Goal: Use online tool/utility: Utilize a website feature to perform a specific function

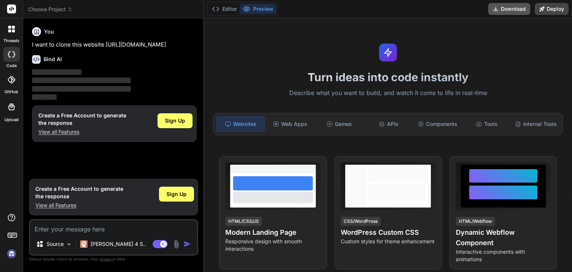
click at [511, 8] on button "Download" at bounding box center [509, 9] width 42 height 12
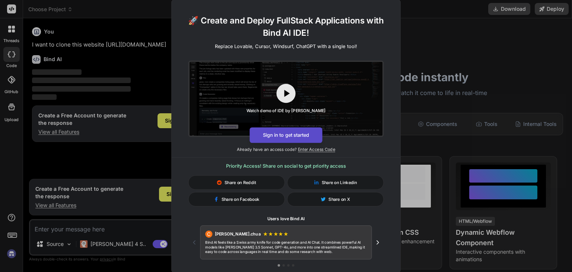
click at [293, 134] on button "Sign in to get started" at bounding box center [285, 135] width 73 height 16
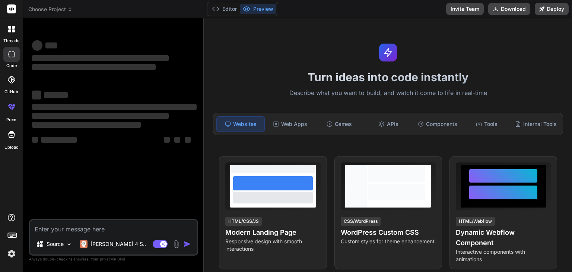
click at [133, 9] on div "Choose Project" at bounding box center [113, 9] width 170 height 7
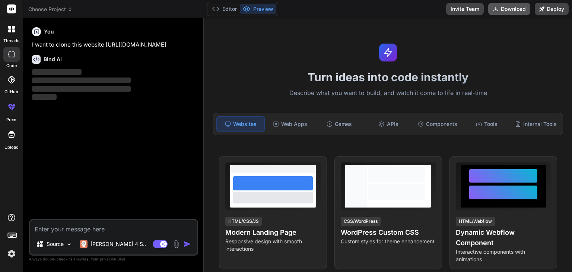
click at [516, 10] on button "Download" at bounding box center [509, 9] width 42 height 12
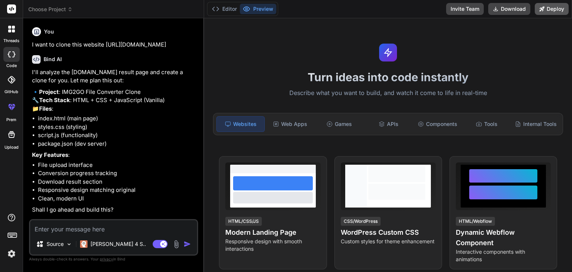
type textarea "x"
click at [143, 49] on p "I want to clone this website [URL][DOMAIN_NAME]" at bounding box center [114, 45] width 165 height 9
click at [117, 226] on textarea at bounding box center [113, 226] width 167 height 13
type textarea "I"
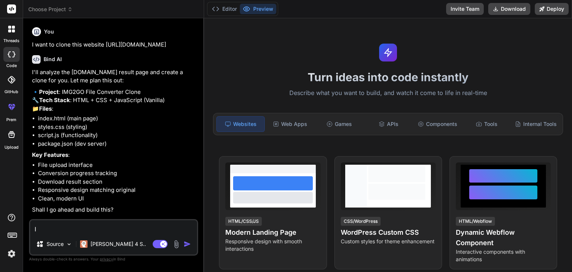
type textarea "x"
type textarea "Is"
type textarea "x"
type textarea "Is"
type textarea "x"
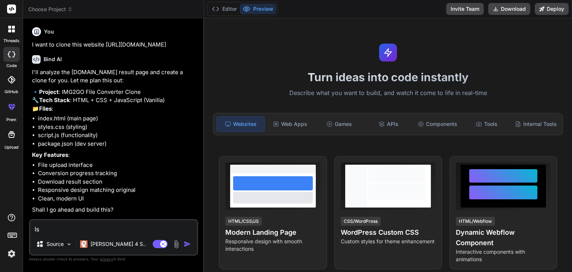
type textarea "Is t"
type textarea "x"
type textarea "Is th"
type textarea "x"
type textarea "Is the"
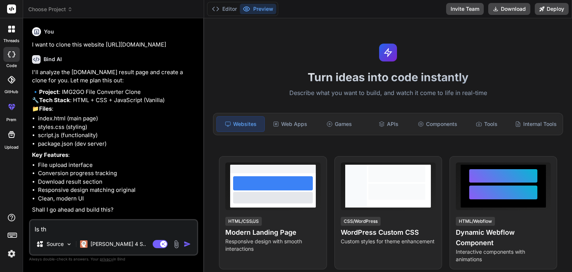
type textarea "x"
type textarea "Is the"
type textarea "x"
type textarea "Is the w"
type textarea "x"
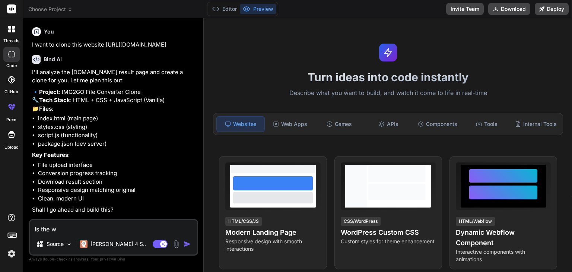
type textarea "Is the we"
type textarea "x"
type textarea "Is the web"
type textarea "x"
type textarea "Is the webs"
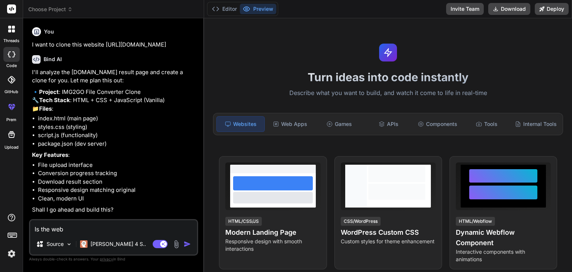
type textarea "x"
type textarea "Is the websi"
type textarea "x"
type textarea "Is the websit"
type textarea "x"
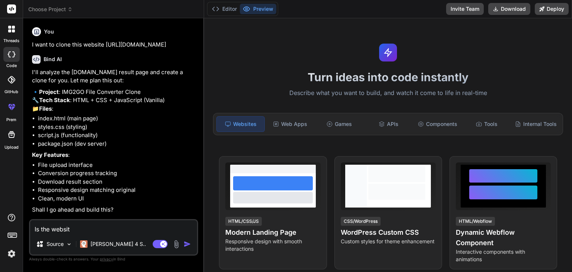
type textarea "Is the website"
type textarea "x"
type textarea "Is the website"
type textarea "x"
type textarea "Is the website c"
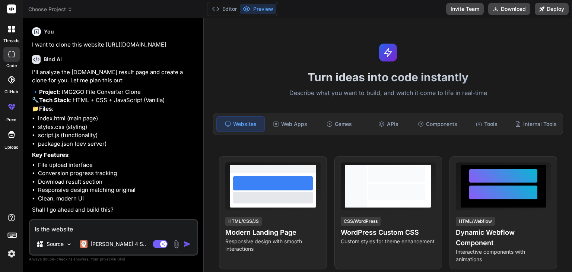
type textarea "x"
type textarea "Is the website cl"
type textarea "x"
type textarea "Is the website clo"
type textarea "x"
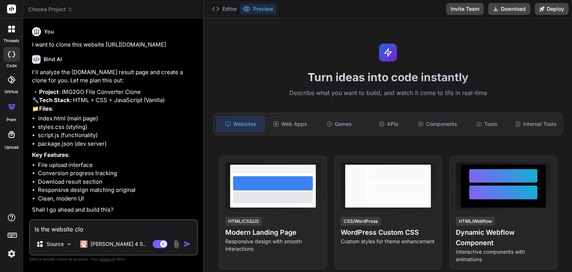
type textarea "Is the website clon"
type textarea "x"
type textarea "Is the website clone"
type textarea "x"
type textarea "Is the website clone"
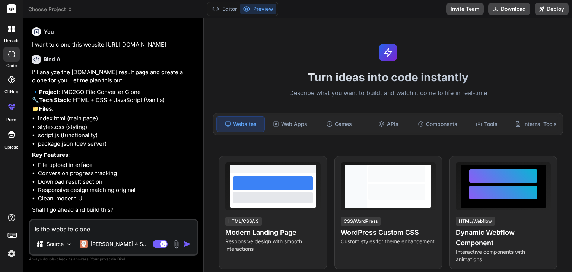
type textarea "x"
type textarea "Is the website clone r"
type textarea "x"
type textarea "Is the website clone re"
type textarea "x"
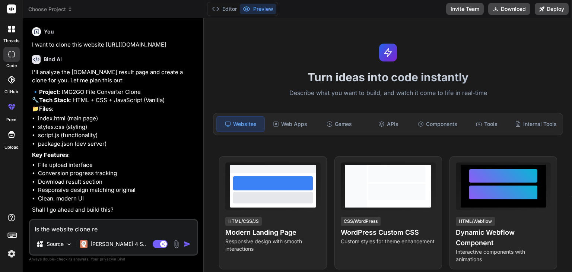
type textarea "Is the website clone rea"
type textarea "x"
type textarea "Is the website clone read"
type textarea "x"
type textarea "Is the website clone ready"
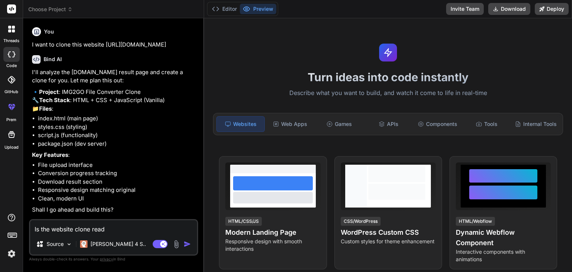
type textarea "x"
type textarea "Is the website clone ready?"
type textarea "x"
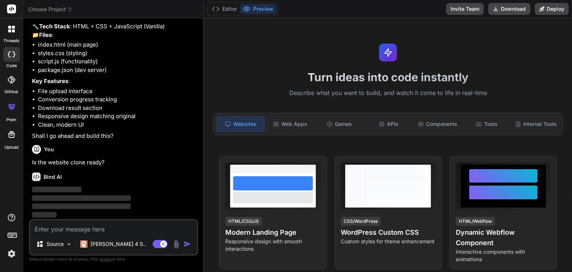
scroll to position [107, 0]
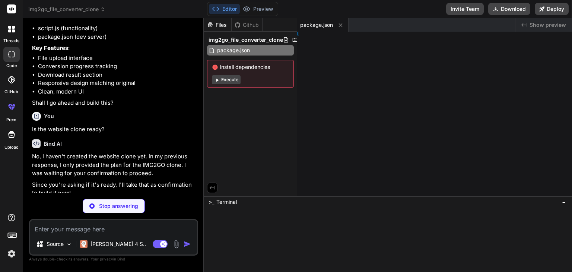
type textarea "x"
type textarea "l>"
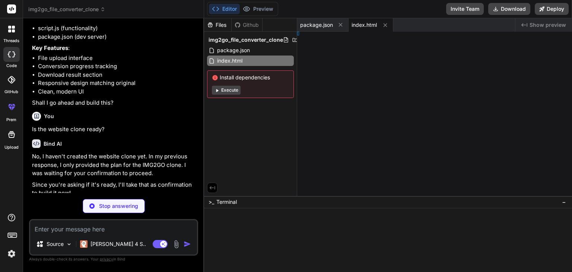
type textarea "x"
type textarea "</div> </footer> </div> <script src="script.js"></script> </body> </html>"
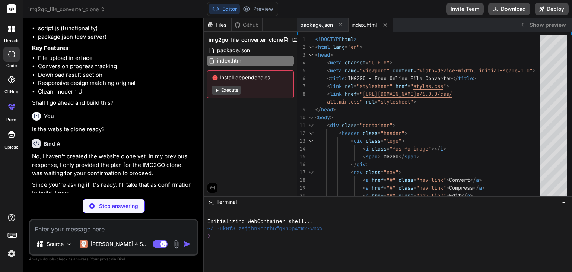
click at [54, 178] on p "No, I haven't created the website clone yet. In my previous response, I only pr…" at bounding box center [114, 164] width 165 height 25
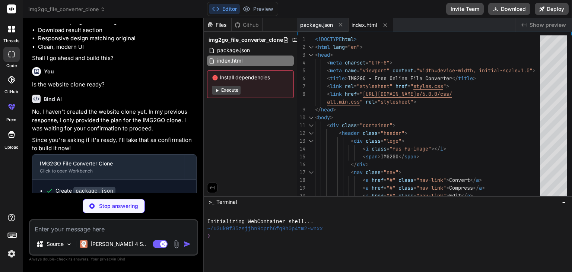
scroll to position [166, 0]
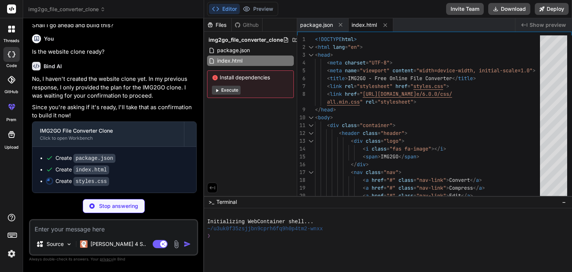
type textarea "x"
type textarea "} 100% { transform: rotate(360deg); } } .spin { animation: spin 1s linear infin…"
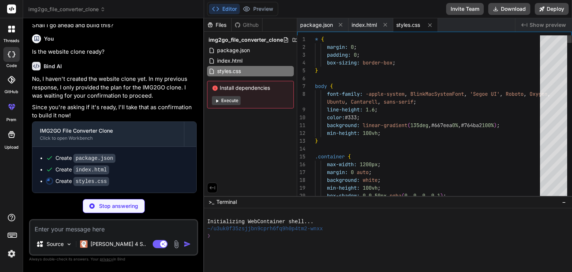
scroll to position [228, 0]
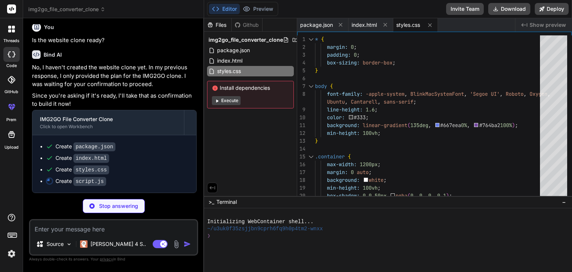
click at [228, 99] on button "Execute" at bounding box center [226, 100] width 29 height 9
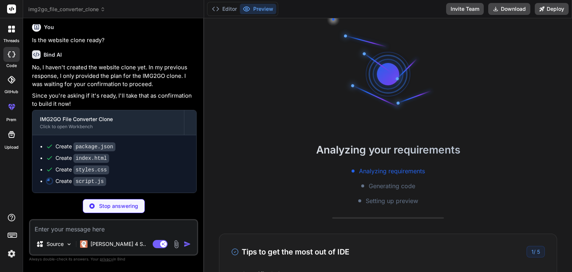
scroll to position [7, 0]
click at [551, 11] on button "Deploy" at bounding box center [552, 9] width 34 height 12
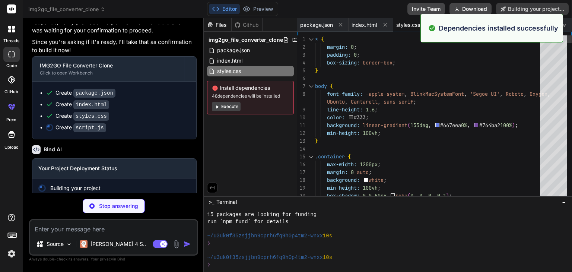
scroll to position [79, 0]
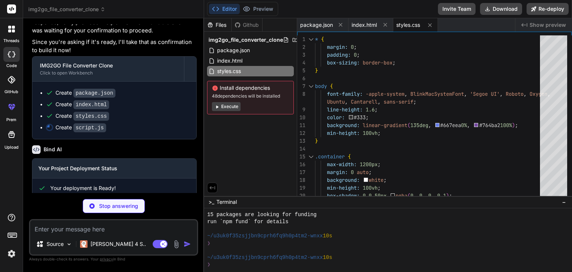
click at [230, 107] on button "Execute" at bounding box center [226, 106] width 29 height 9
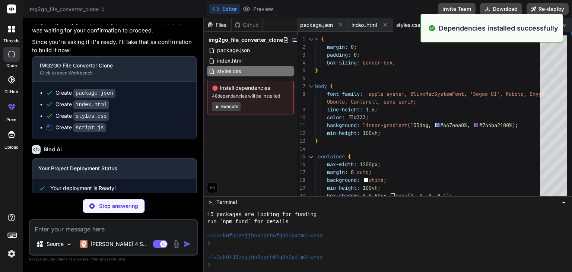
scroll to position [186, 0]
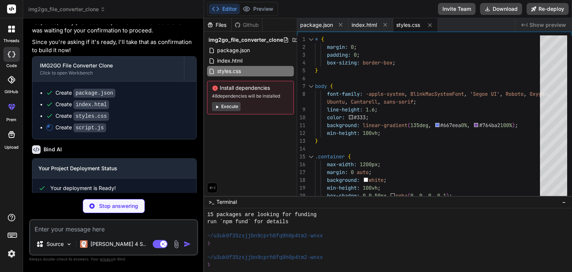
type textarea "x"
type textarea "this.style.transform = ''; }, 150); } }); }); });"
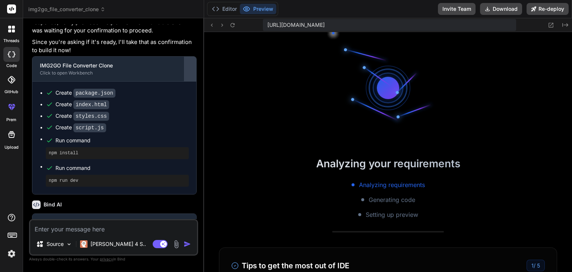
scroll to position [500, 0]
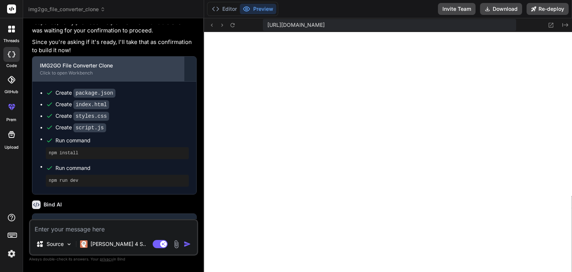
type textarea "x"
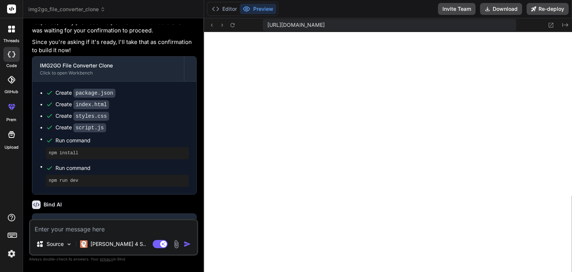
scroll to position [557, 0]
click at [121, 230] on textarea at bounding box center [113, 226] width 167 height 13
click at [120, 226] on textarea at bounding box center [113, 226] width 167 height 13
type textarea "W"
type textarea "x"
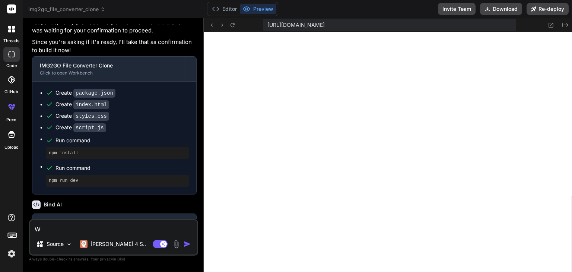
type textarea "Wh"
type textarea "x"
type textarea "Whe"
type textarea "x"
type textarea "Wher"
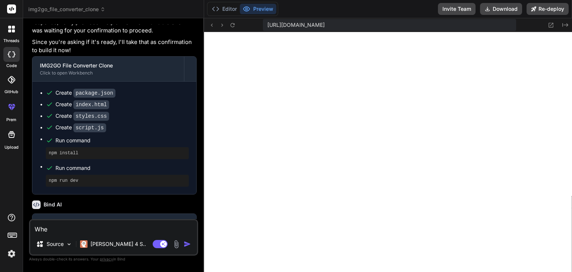
type textarea "x"
type textarea "Where"
type textarea "x"
type textarea "Where"
type textarea "x"
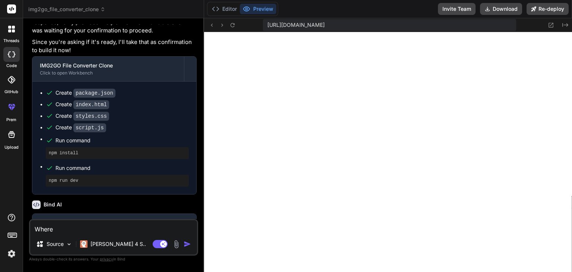
type textarea "Where c"
type textarea "x"
type textarea "Where ca"
type textarea "x"
type textarea "Where can"
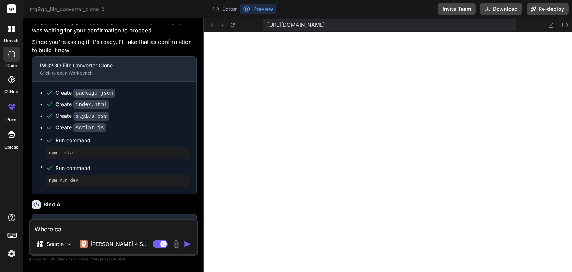
type textarea "x"
type textarea "Where can"
type textarea "x"
type textarea "Where can I"
type textarea "x"
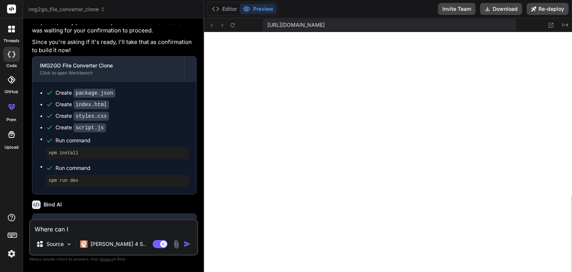
type textarea "Where can I"
type textarea "x"
type textarea "Where can I g"
type textarea "x"
type textarea "Where can I ge"
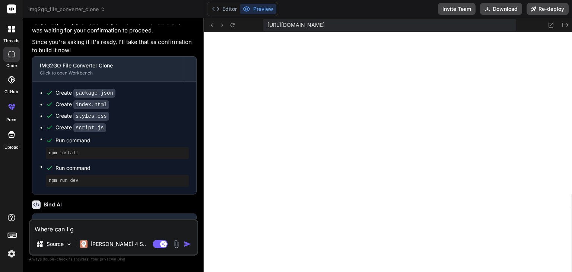
type textarea "x"
type textarea "Where can I get"
type textarea "x"
type textarea "Where can I get"
type textarea "x"
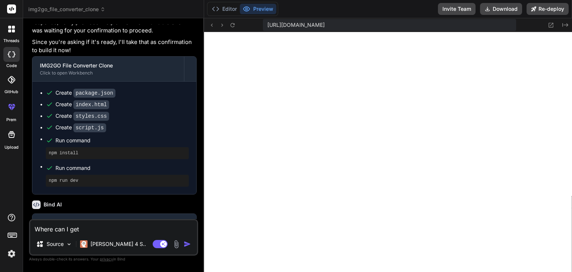
type textarea "Where can I get a"
type textarea "x"
type textarea "Where can I get a"
type textarea "x"
type textarea "Where can I get a f"
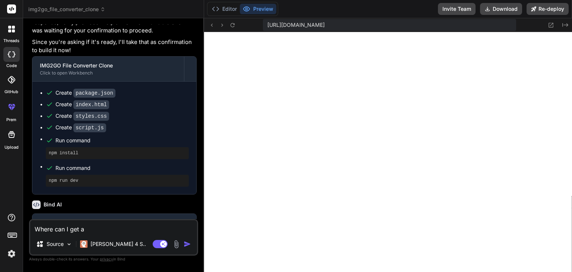
type textarea "x"
type textarea "Where can I get a fr"
type textarea "x"
type textarea "Where can I get a fre"
type textarea "x"
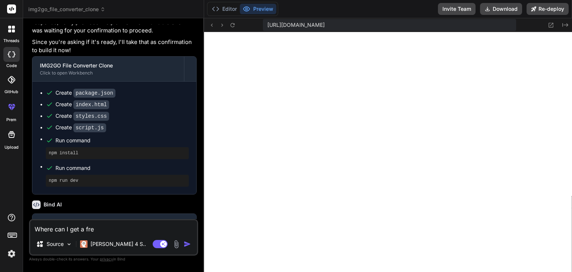
type textarea "Where can I get a free"
type textarea "x"
type textarea "Where can I get a free"
type textarea "x"
type textarea "Where can I get a free d"
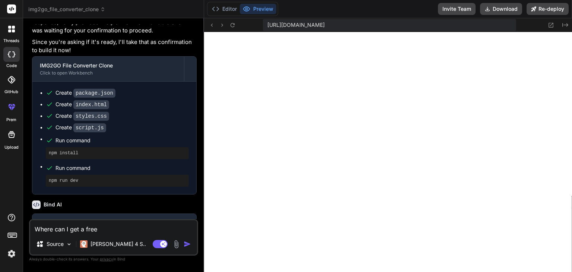
type textarea "x"
type textarea "Where can I get a free do"
type textarea "x"
type textarea "Where can I get a free dom"
type textarea "x"
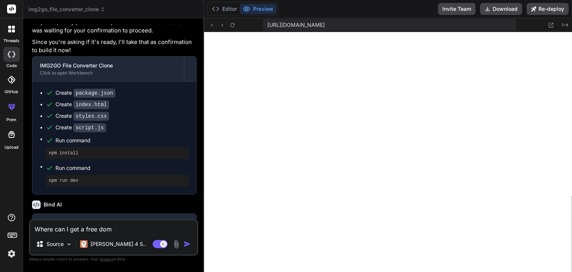
type textarea "Where can I get a free doma"
type textarea "x"
type textarea "Where can I get a free domai"
type textarea "x"
type textarea "Where can I get a free domain"
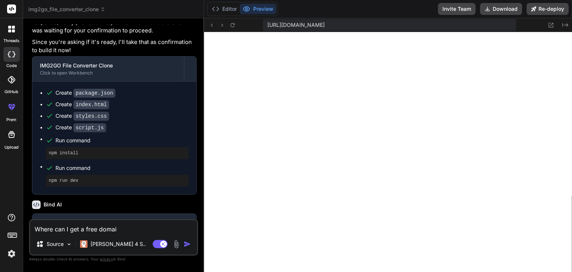
type textarea "x"
type textarea "Where can I get a free domain?"
type textarea "x"
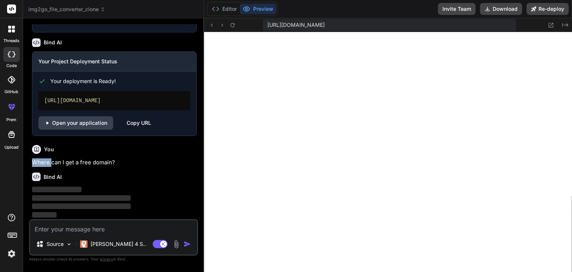
scroll to position [444, 0]
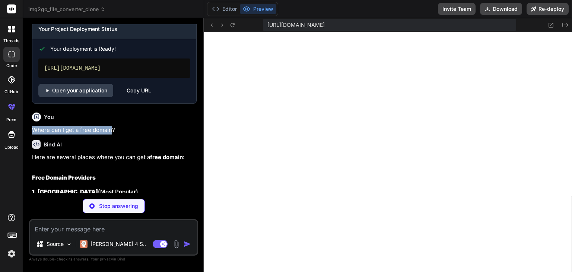
drag, startPoint x: 32, startPoint y: 160, endPoint x: 111, endPoint y: 165, distance: 78.7
click at [111, 134] on p "Where can I get a free domain?" at bounding box center [114, 130] width 165 height 9
click at [71, 121] on div "You" at bounding box center [114, 116] width 165 height 9
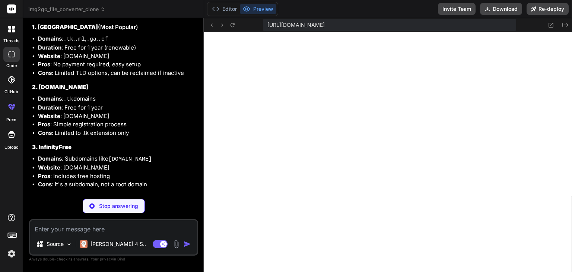
scroll to position [608, 0]
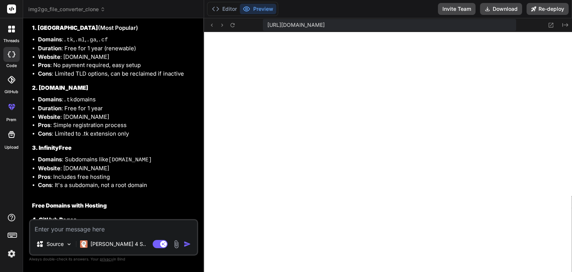
type textarea "x"
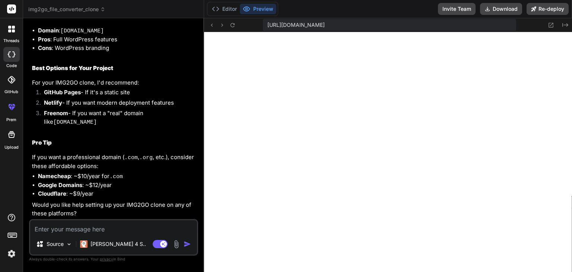
scroll to position [1011, 0]
drag, startPoint x: 571, startPoint y: 69, endPoint x: 571, endPoint y: 114, distance: 45.0
click at [107, 231] on textarea at bounding box center [113, 226] width 167 height 13
click at [77, 228] on textarea at bounding box center [113, 226] width 167 height 13
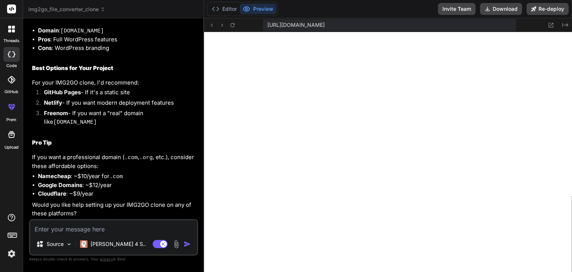
type textarea "T"
type textarea "x"
type textarea "Th"
type textarea "x"
type textarea "The"
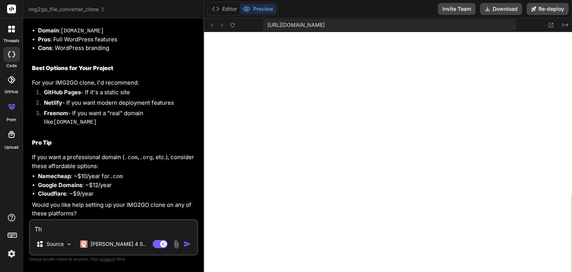
type textarea "x"
type textarea "The"
type textarea "x"
type textarea "The c"
type textarea "x"
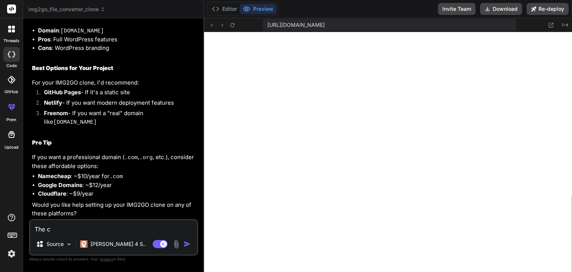
type textarea "The cl"
type textarea "x"
type textarea "The clo"
type textarea "x"
type textarea "The cloj"
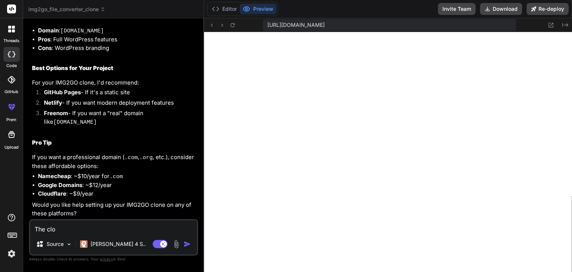
type textarea "x"
type textarea "The clo"
type textarea "x"
type textarea "The clon"
type textarea "x"
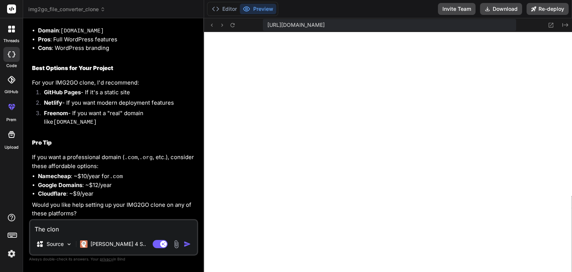
type textarea "The clone"
type textarea "x"
type textarea "The clone"
type textarea "x"
type textarea "The clone i"
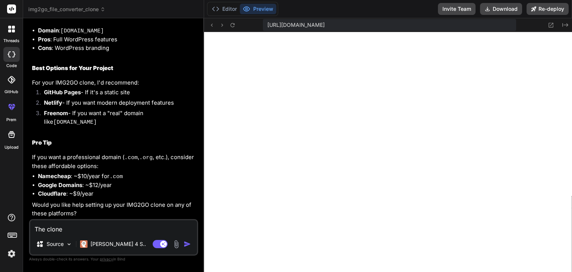
type textarea "x"
type textarea "The clone is"
type textarea "x"
type textarea "The clone is"
type textarea "x"
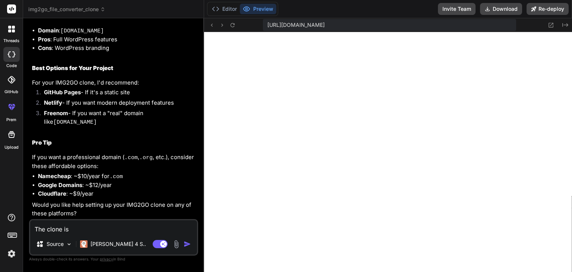
type textarea "The clone is n"
type textarea "x"
type textarea "The clone is no"
type textarea "x"
type textarea "The clone is not"
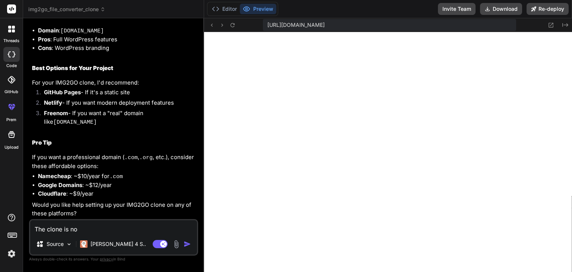
type textarea "x"
type textarea "The clone is not"
type textarea "x"
type textarea "The clone is not e"
type textarea "x"
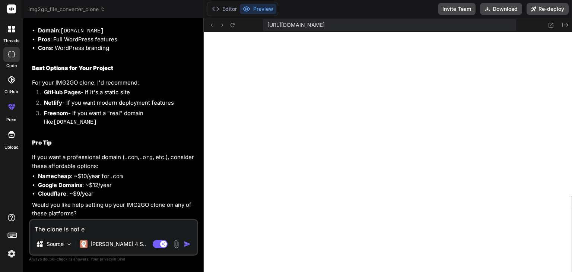
type textarea "The clone is not ex"
type textarea "x"
type textarea "The clone is not exa"
type textarea "x"
type textarea "The clone is not exac"
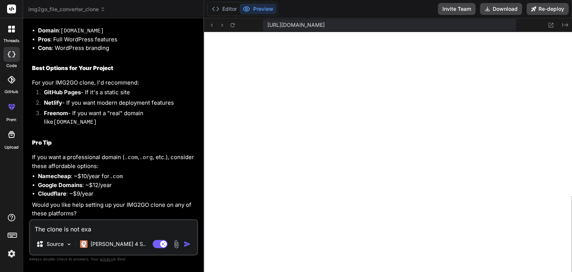
type textarea "x"
type textarea "The clone is not exact"
type textarea "x"
type textarea "The clone is not exactl"
type textarea "x"
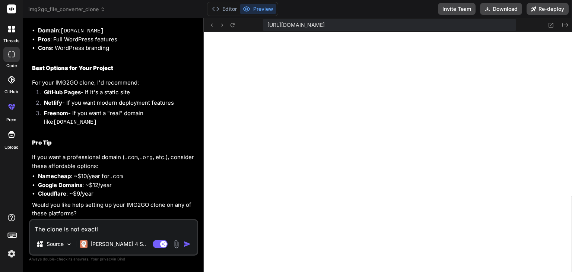
type textarea "The clone is not exactly"
type textarea "x"
type textarea "The clone is not exactly"
type textarea "x"
type textarea "The clone is not exactly f"
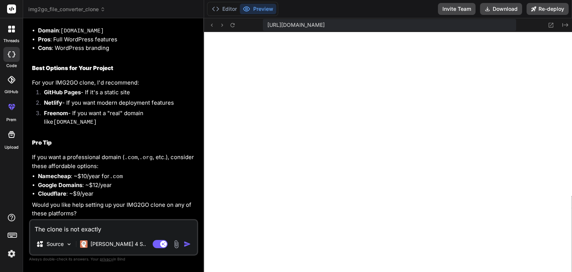
type textarea "x"
type textarea "The clone is not exactly fu"
type textarea "x"
type textarea "The clone is not exactly fun"
type textarea "x"
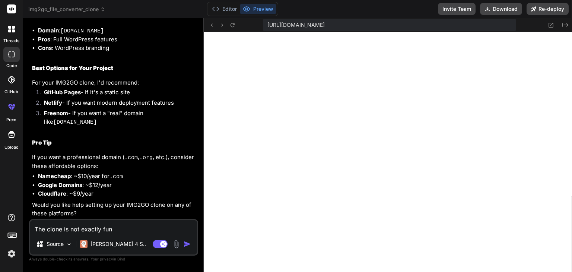
type textarea "The clone is not exactly func"
type textarea "x"
type textarea "The clone is not exactly funct"
type textarea "x"
type textarea "The clone is not exactly functi"
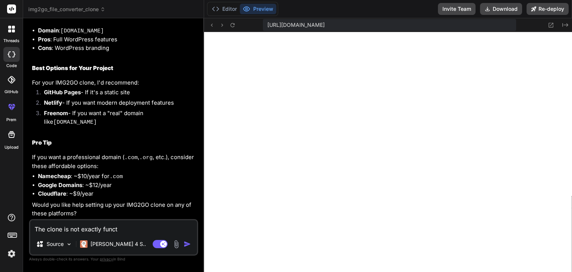
type textarea "x"
type textarea "The clone is not exactly functio"
type textarea "x"
type textarea "The clone is not exactly function"
type textarea "x"
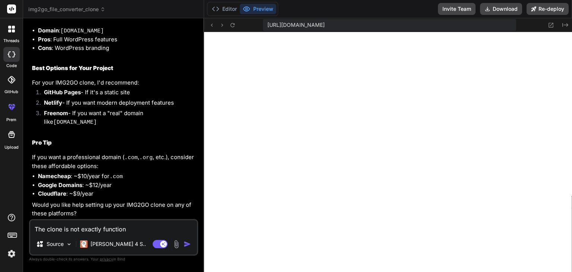
type textarea "The clone is not exactly functiona"
type textarea "x"
type textarea "The clone is not exactly functional"
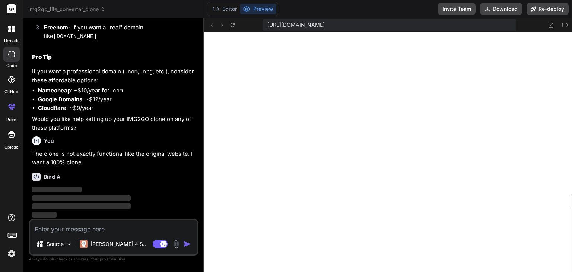
scroll to position [1096, 0]
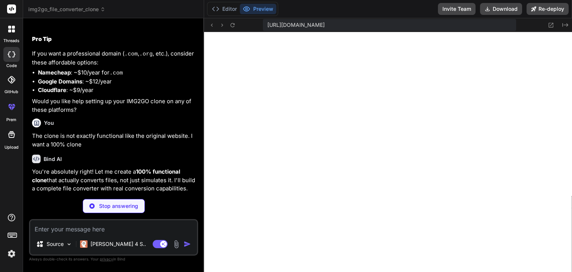
click at [182, 181] on div "Bind AI You're absolutely right! Let me create a 100% functional clone that act…" at bounding box center [114, 221] width 165 height 145
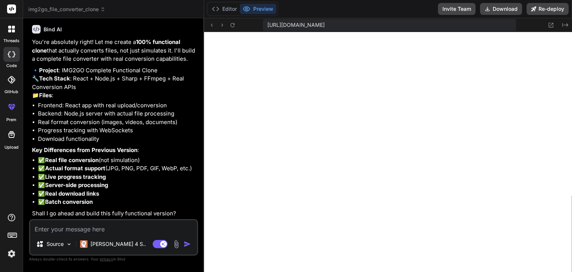
scroll to position [1261, 0]
click at [87, 227] on textarea at bounding box center [113, 226] width 167 height 13
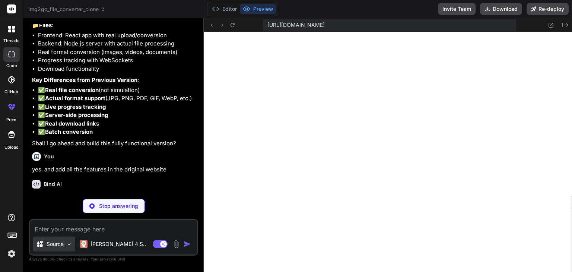
scroll to position [1338, 0]
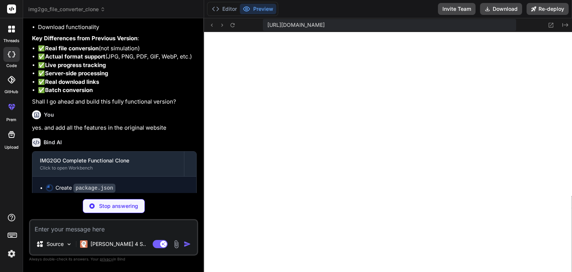
click at [121, 53] on li "✅ Real file conversion (not simulation)" at bounding box center [117, 48] width 159 height 9
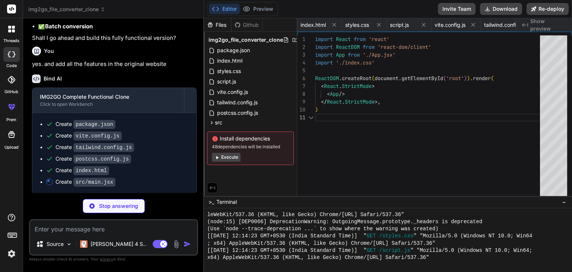
scroll to position [0, 182]
click at [69, 227] on textarea at bounding box center [113, 226] width 167 height 13
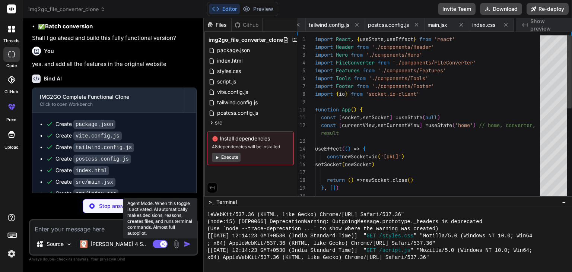
scroll to position [0, 271]
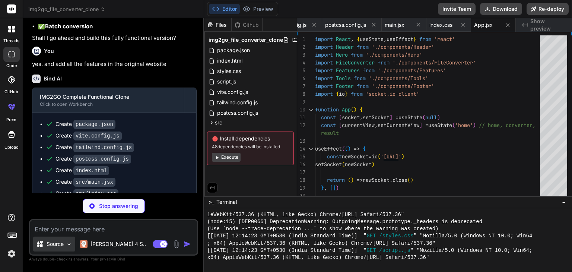
click at [61, 242] on p "Source" at bounding box center [55, 243] width 17 height 7
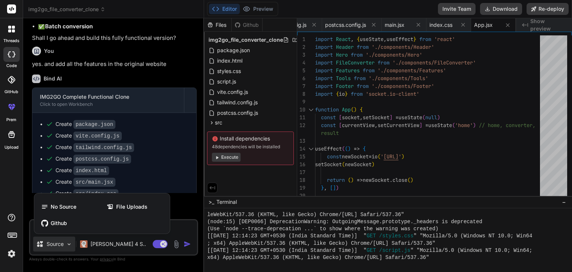
click at [183, 88] on div at bounding box center [286, 136] width 572 height 272
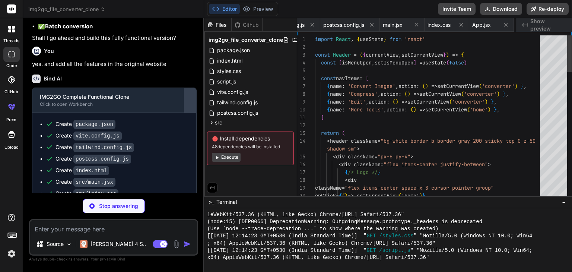
scroll to position [0, 316]
click at [242, 179] on div "Files Github img2go_file_converter_clone package.json index.html styles.css scr…" at bounding box center [250, 107] width 93 height 178
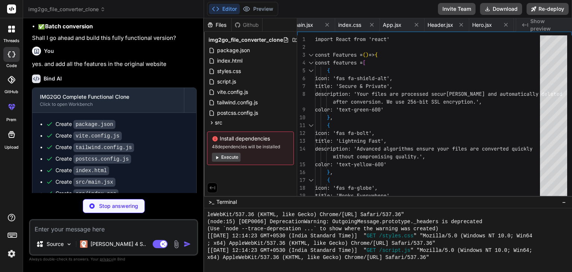
scroll to position [0, 453]
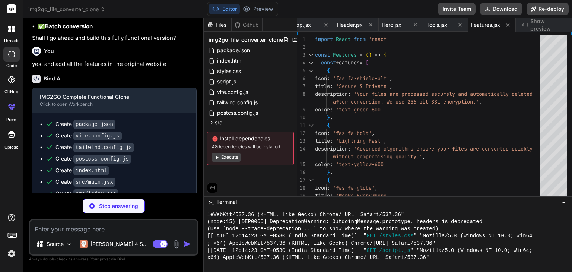
click at [354, 9] on div "Editor Preview Invite Team Download Re-deploy" at bounding box center [388, 9] width 368 height 18
click at [312, 9] on div "Editor Preview Invite Team Download Re-deploy" at bounding box center [388, 9] width 368 height 18
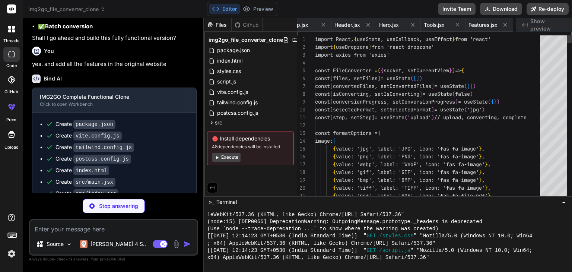
scroll to position [0, 513]
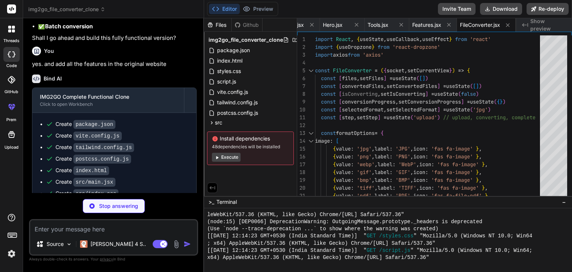
click at [122, 227] on textarea at bounding box center [113, 226] width 167 height 13
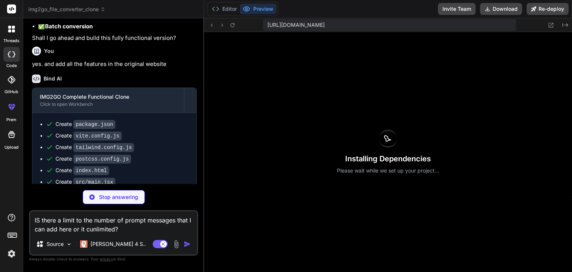
scroll to position [593, 0]
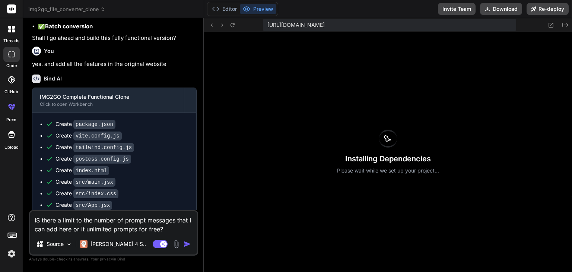
click at [91, 30] on strong "Batch conversion" at bounding box center [69, 26] width 48 height 7
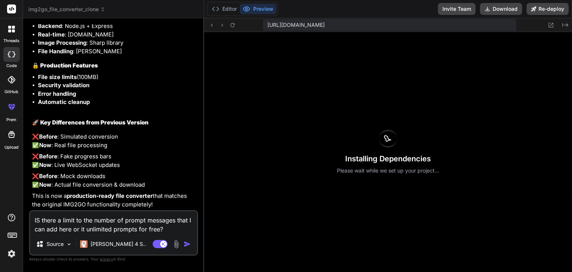
scroll to position [2043, 0]
drag, startPoint x: 12, startPoint y: 109, endPoint x: 99, endPoint y: 86, distance: 90.4
click at [105, 201] on p "This is now a production-ready file converter that matches the original IMG2GO …" at bounding box center [114, 200] width 165 height 17
click at [99, 195] on strong "production-ready file converter" at bounding box center [110, 195] width 86 height 7
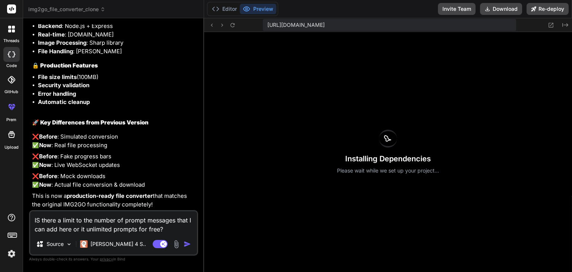
click at [100, 158] on p "❌ Before : Fake progress bars ✅ Now : Live WebSocket updates" at bounding box center [114, 160] width 165 height 17
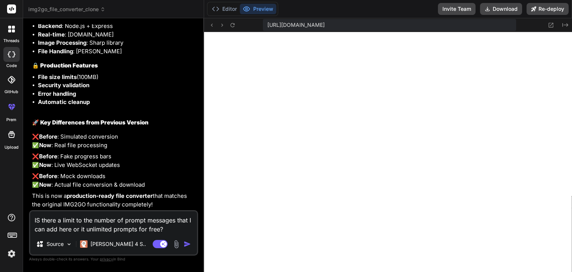
scroll to position [758, 0]
click at [499, 10] on button "Download" at bounding box center [501, 9] width 42 height 12
click at [323, 5] on div "Editor Preview Invite Team Download Re-deploy" at bounding box center [388, 9] width 368 height 18
click at [234, 25] on icon at bounding box center [232, 25] width 6 height 6
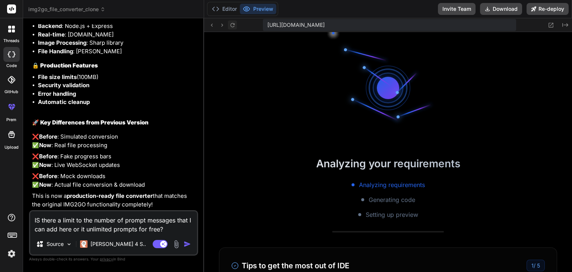
scroll to position [800, 0]
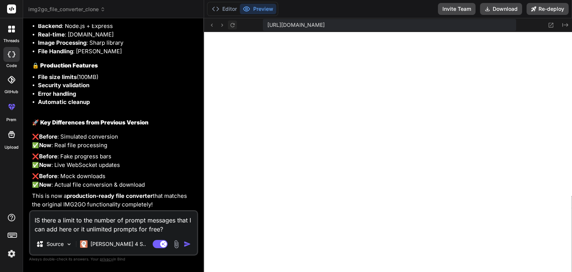
click at [232, 26] on icon at bounding box center [232, 25] width 4 height 4
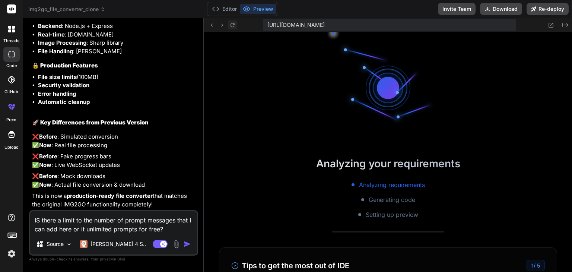
click at [232, 26] on icon at bounding box center [232, 25] width 4 height 4
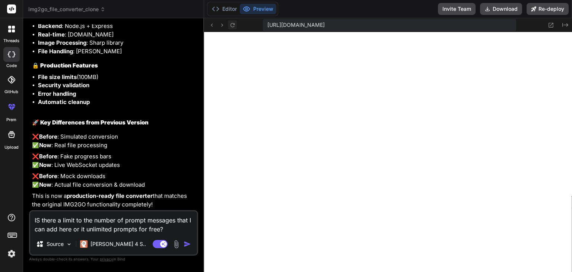
click at [232, 26] on icon at bounding box center [232, 25] width 4 height 4
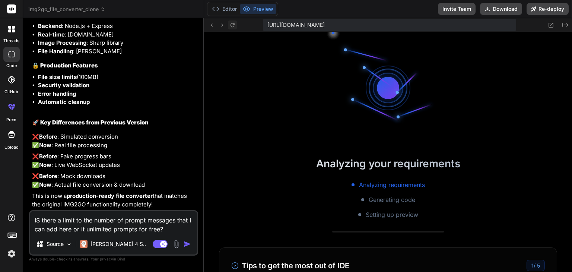
click at [232, 26] on icon at bounding box center [232, 25] width 4 height 4
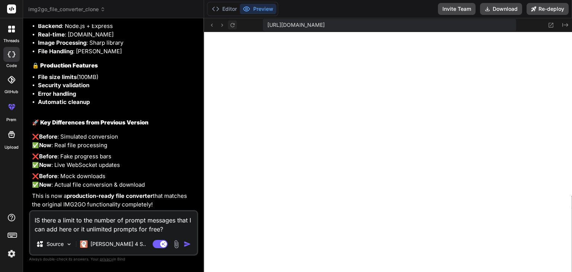
click at [232, 26] on icon at bounding box center [232, 25] width 4 height 4
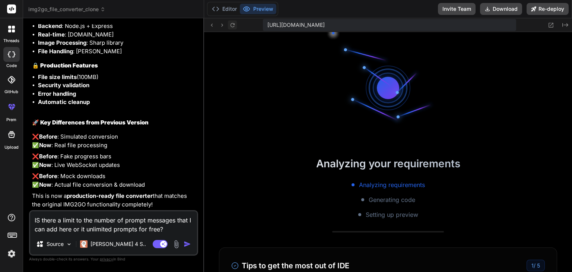
click at [232, 26] on icon at bounding box center [232, 25] width 4 height 4
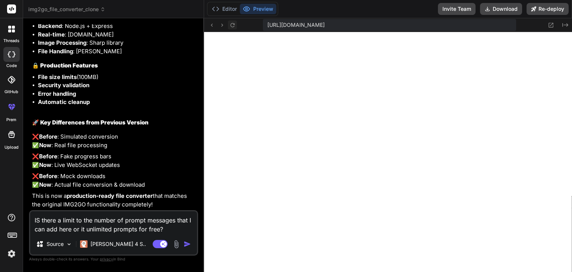
click at [232, 26] on icon at bounding box center [232, 25] width 4 height 4
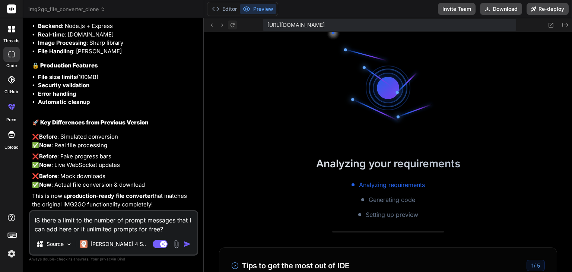
click at [232, 26] on icon at bounding box center [232, 25] width 4 height 4
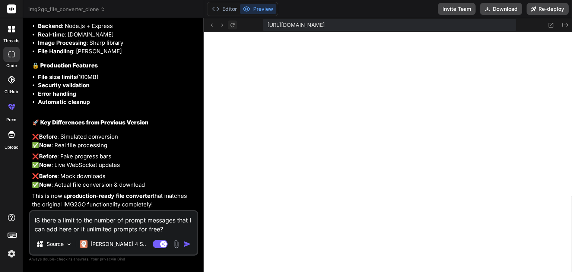
click at [232, 26] on icon at bounding box center [232, 25] width 4 height 4
click at [185, 243] on img "button" at bounding box center [187, 243] width 7 height 7
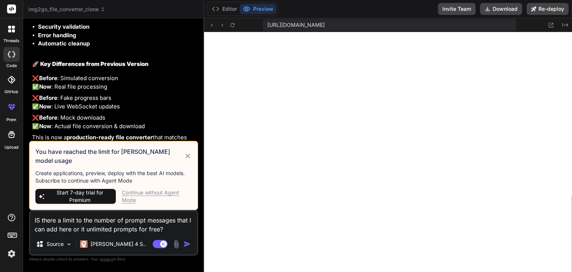
click at [137, 194] on div "Continue without Agent Mode" at bounding box center [157, 196] width 70 height 15
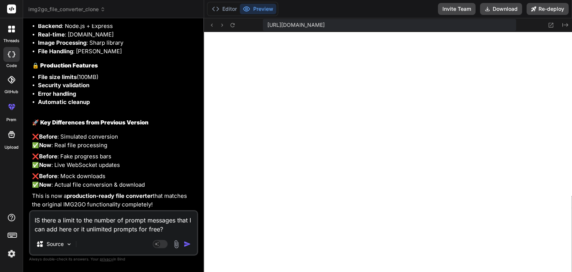
click at [187, 246] on img "button" at bounding box center [187, 243] width 7 height 7
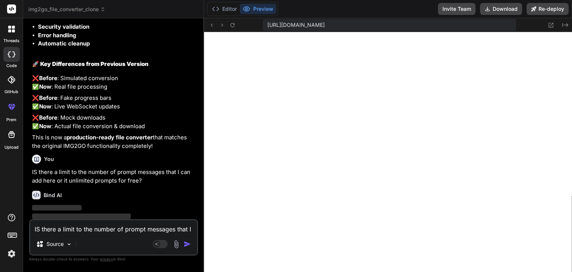
scroll to position [2119, 0]
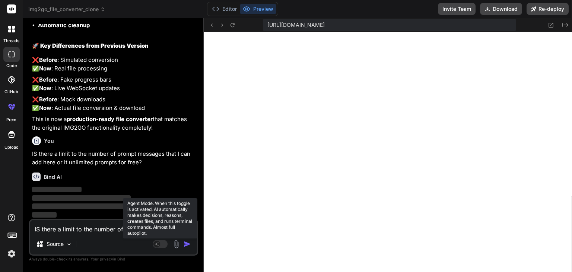
click at [159, 243] on rect at bounding box center [156, 244] width 7 height 7
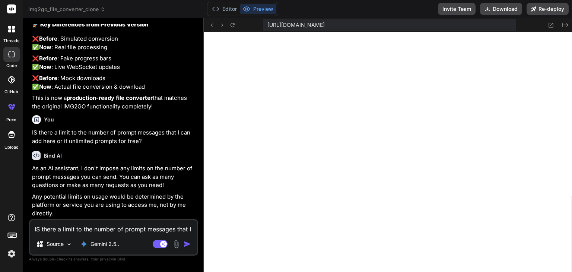
click at [90, 190] on p "As an AI assistant, I don't impose any limits on the number of prompt messages …" at bounding box center [114, 176] width 165 height 25
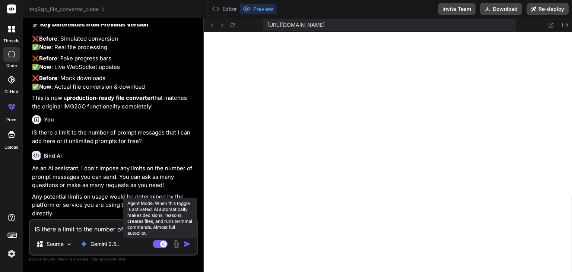
click at [162, 245] on rect at bounding box center [163, 244] width 7 height 7
click at [162, 245] on rect at bounding box center [160, 244] width 15 height 8
click at [162, 245] on rect at bounding box center [163, 244] width 7 height 7
click at [162, 245] on rect at bounding box center [160, 244] width 15 height 8
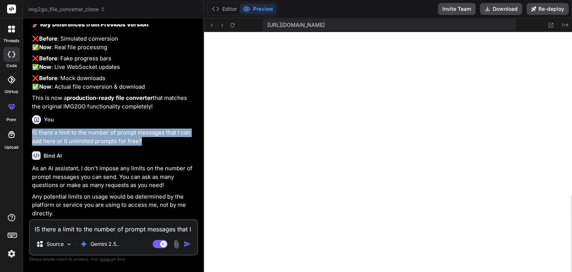
drag, startPoint x: 31, startPoint y: 131, endPoint x: 145, endPoint y: 142, distance: 114.8
click at [145, 142] on div "You I want to clone this website [URL][DOMAIN_NAME] Bind AI I'll analyze the [D…" at bounding box center [115, 121] width 168 height 195
copy p "IS there a limit to the number of prompt messages that I can add here or it unl…"
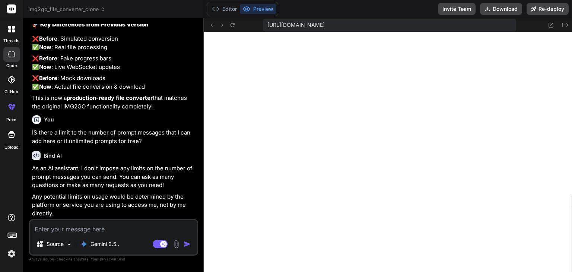
click at [134, 231] on textarea at bounding box center [113, 226] width 167 height 13
paste textarea "IS there a limit to the number of prompt messages that I can add here or it unl…"
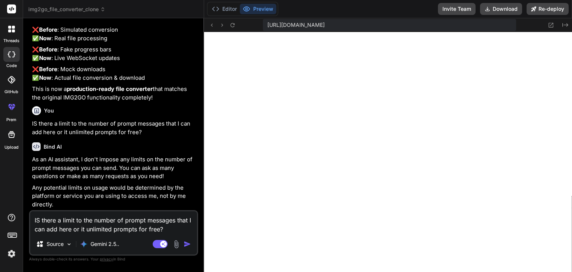
click at [187, 242] on img "button" at bounding box center [187, 243] width 7 height 7
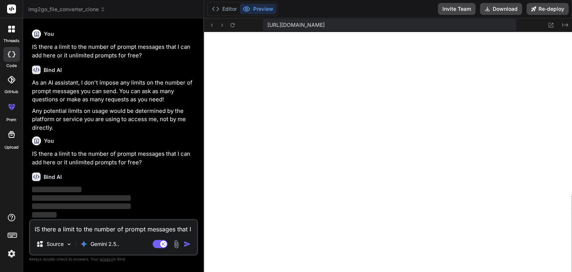
scroll to position [2226, 0]
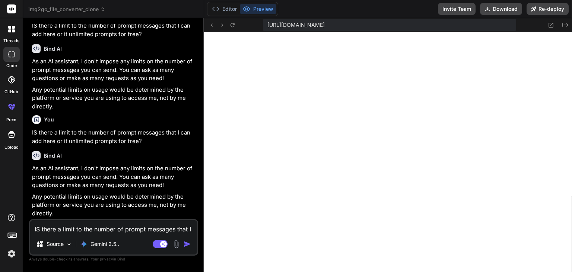
click at [85, 190] on p "As an AI assistant, I don't impose any limits on the number of prompt messages …" at bounding box center [114, 176] width 165 height 25
click at [231, 25] on icon at bounding box center [232, 25] width 6 height 6
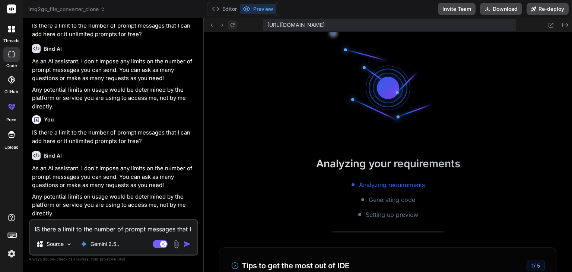
scroll to position [1830, 0]
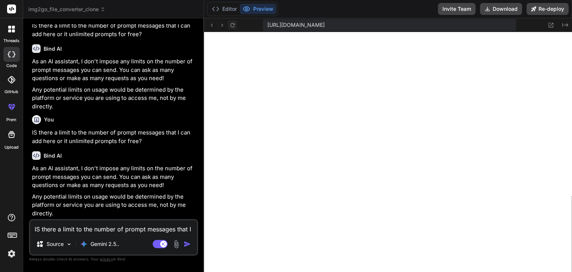
click at [231, 25] on icon at bounding box center [232, 25] width 6 height 6
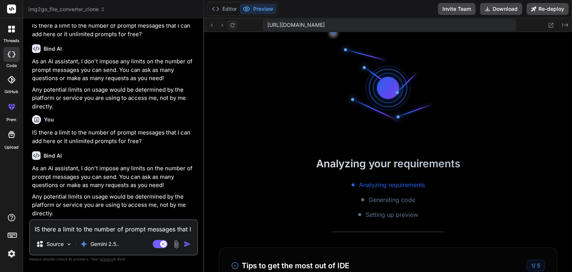
click at [231, 25] on icon at bounding box center [232, 25] width 6 height 6
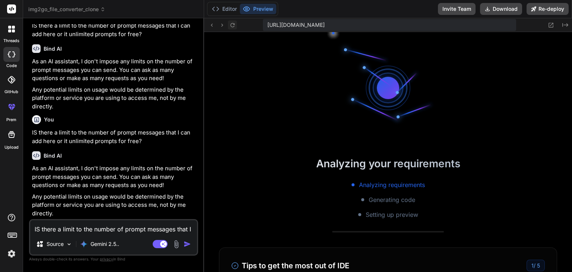
click at [231, 25] on icon at bounding box center [232, 25] width 6 height 6
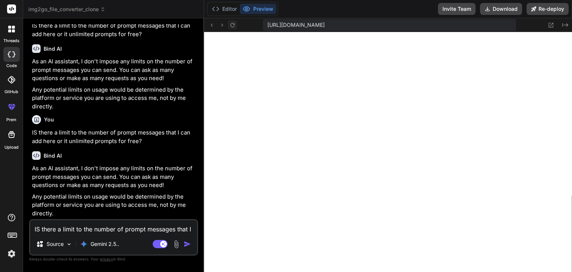
click at [231, 25] on icon at bounding box center [232, 25] width 6 height 6
click at [99, 230] on textarea "IS there a limit to the number of prompt messages that I can add here or it unl…" at bounding box center [113, 226] width 167 height 13
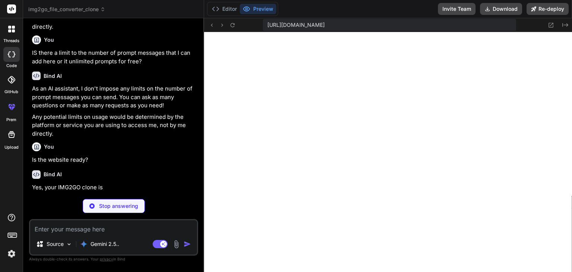
scroll to position [2325, 0]
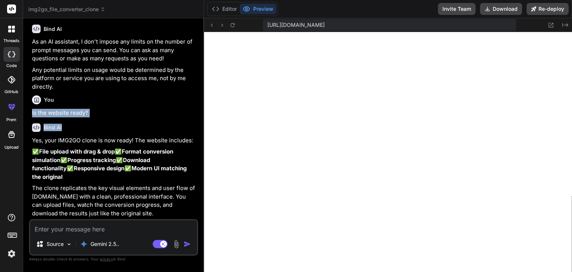
drag, startPoint x: 32, startPoint y: 160, endPoint x: 92, endPoint y: 170, distance: 60.0
click at [92, 170] on div "You I want to clone this website [URL][DOMAIN_NAME] Bind AI I'll analyze the [D…" at bounding box center [115, 121] width 168 height 195
click at [118, 117] on p "Is the website ready?" at bounding box center [114, 113] width 165 height 9
click at [112, 230] on textarea at bounding box center [113, 226] width 167 height 13
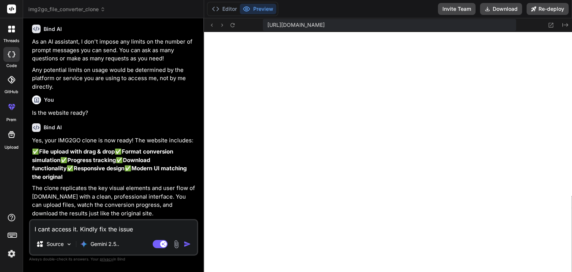
click at [188, 243] on img "button" at bounding box center [187, 243] width 7 height 7
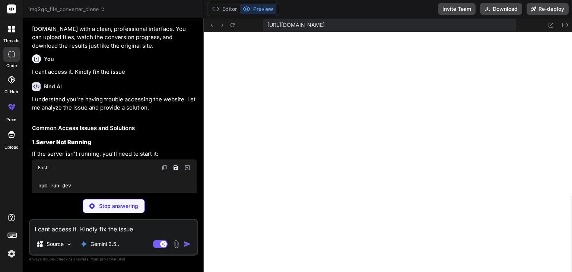
scroll to position [2462, 0]
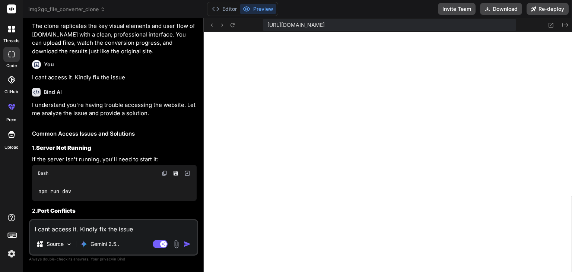
click at [95, 69] on div "You" at bounding box center [114, 64] width 165 height 9
click at [95, 152] on div "You I want to clone this website [URL][DOMAIN_NAME] Bind AI I'll analyze the [D…" at bounding box center [115, 121] width 168 height 195
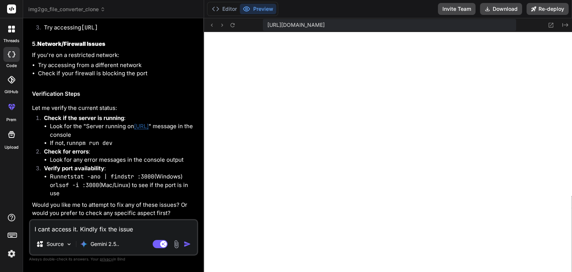
scroll to position [2937, 0]
click at [85, 147] on code "npm run dev" at bounding box center [94, 142] width 37 height 7
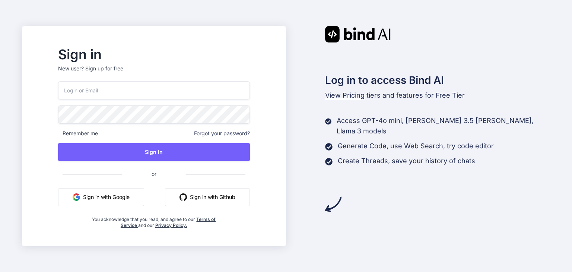
click at [118, 192] on button "Sign in with Google" at bounding box center [101, 197] width 86 height 18
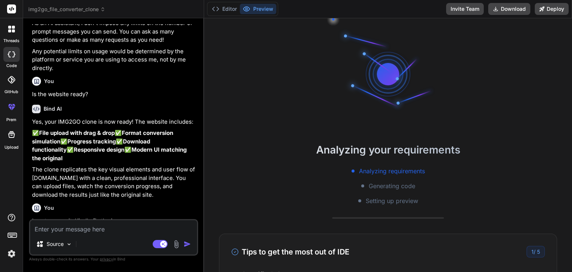
scroll to position [1034, 0]
click at [222, 7] on button "Editor" at bounding box center [224, 9] width 31 height 10
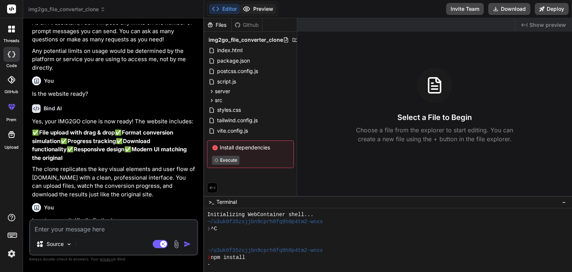
click at [260, 7] on button "Preview" at bounding box center [258, 9] width 36 height 10
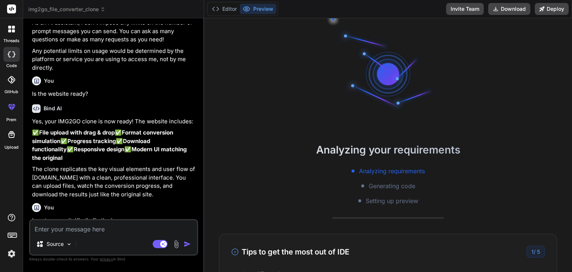
click at [258, 178] on div "Analyzing requirements Generating code Setting up preview" at bounding box center [388, 185] width 368 height 39
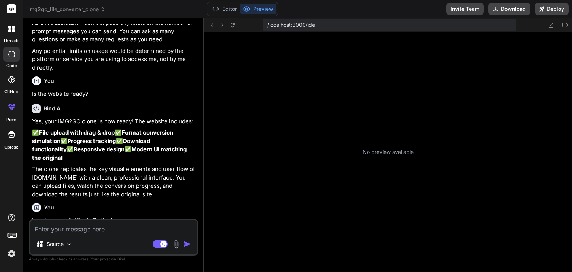
scroll to position [114, 0]
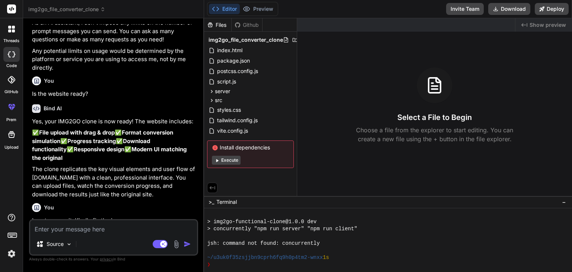
click at [229, 160] on button "Execute" at bounding box center [226, 160] width 29 height 9
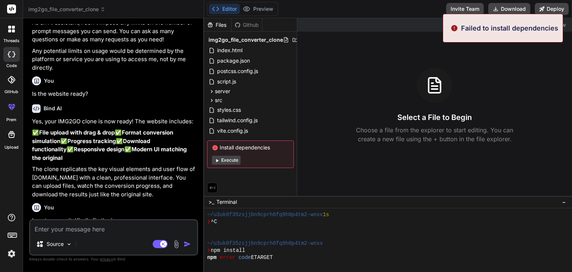
scroll to position [200, 0]
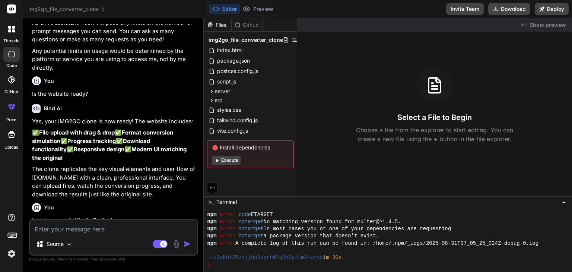
click at [229, 160] on button "Execute" at bounding box center [226, 160] width 29 height 9
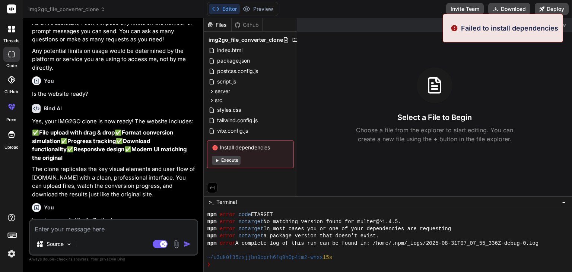
scroll to position [286, 0]
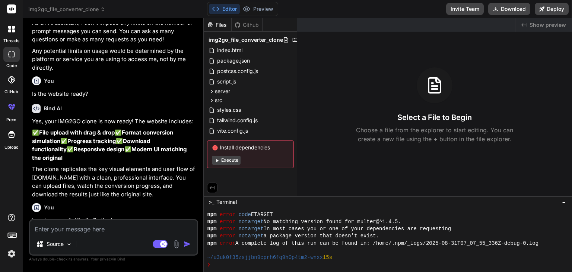
click at [383, 140] on p "Choose a file from the explorer to start editing. You can create a new file usi…" at bounding box center [434, 134] width 167 height 18
click at [225, 163] on button "Execute" at bounding box center [226, 160] width 29 height 9
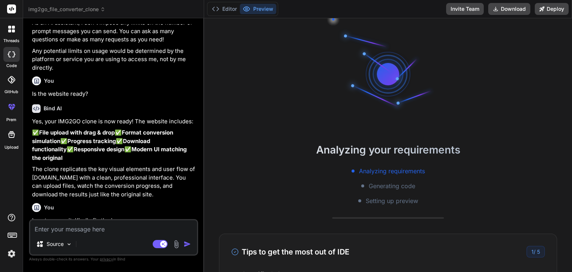
scroll to position [322, 0]
click at [115, 224] on textarea at bounding box center [113, 226] width 167 height 13
type textarea "x"
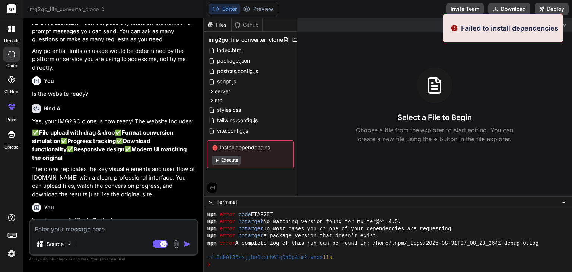
scroll to position [371, 0]
